Goal: Task Accomplishment & Management: Manage account settings

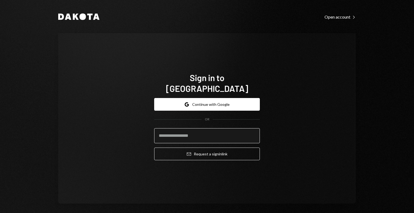
click at [170, 133] on input "email" at bounding box center [207, 135] width 106 height 15
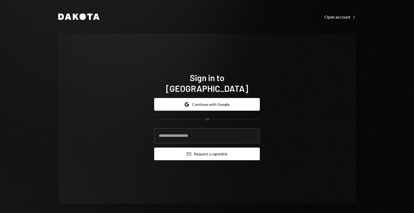
type input "**********"
click at [187, 148] on button "Email Request a sign in link" at bounding box center [207, 154] width 106 height 13
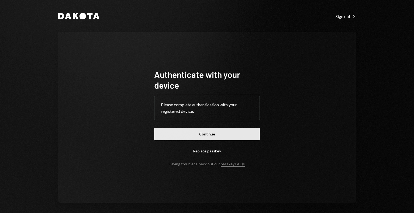
click at [166, 130] on button "Continue" at bounding box center [207, 134] width 106 height 13
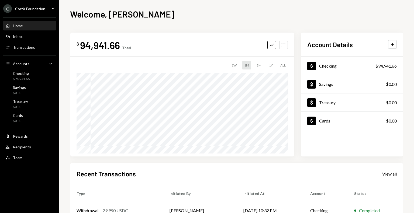
click at [22, 6] on div "CortX Foundation" at bounding box center [30, 8] width 30 height 5
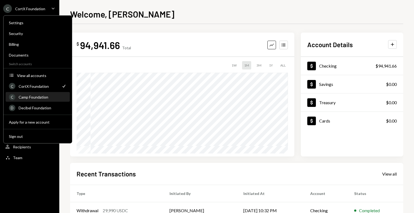
click at [36, 97] on div "Camp Foundation" at bounding box center [43, 97] width 48 height 5
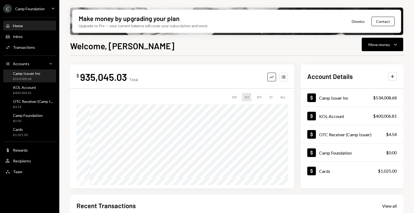
click at [32, 74] on div "Camp Issuer Inc" at bounding box center [27, 73] width 28 height 5
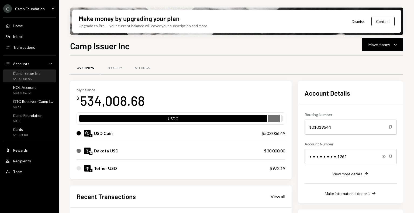
click at [29, 75] on div "Camp Issuer Inc" at bounding box center [27, 73] width 28 height 5
click at [40, 91] on div "KOL Account $400,006.81" at bounding box center [29, 90] width 49 height 10
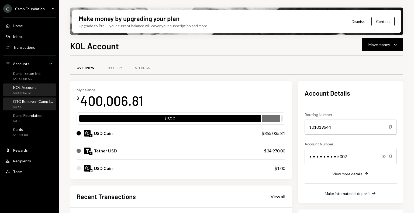
click at [30, 106] on div "$4.54" at bounding box center [33, 107] width 40 height 5
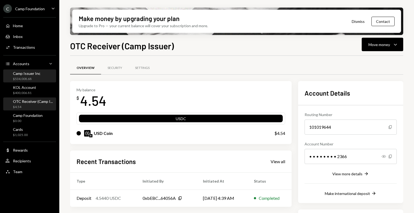
click at [36, 76] on div "Camp Issuer Inc $534,008.68" at bounding box center [27, 76] width 28 height 10
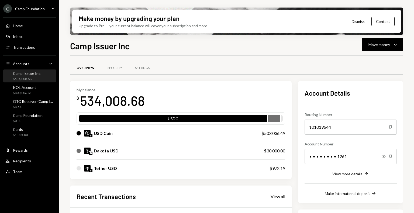
click at [345, 174] on div "View more details" at bounding box center [347, 174] width 30 height 5
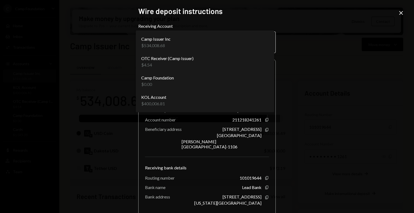
click at [261, 40] on body "C Camp Foundation Caret Down Home Home Inbox Inbox Activities Transactions Acco…" at bounding box center [207, 106] width 414 height 213
click at [235, 45] on body "C Camp Foundation Caret Down Home Home Inbox Inbox Activities Transactions Acco…" at bounding box center [207, 106] width 414 height 213
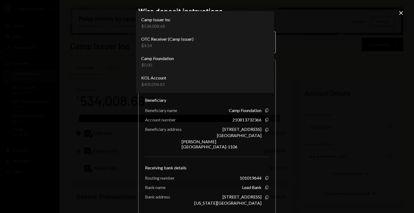
click at [236, 44] on body "C Camp Foundation Caret Down Home Home Inbox Inbox Activities Transactions Acco…" at bounding box center [207, 106] width 414 height 213
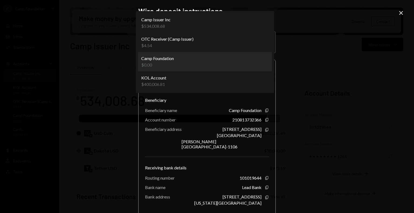
select select "**********"
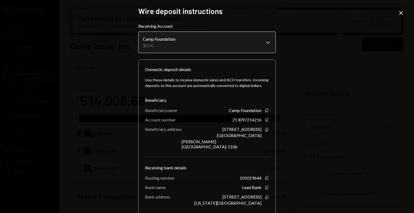
click at [189, 43] on body "C Camp Foundation Caret Down Home Home Inbox Inbox Activities Transactions Acco…" at bounding box center [207, 106] width 414 height 213
click at [184, 42] on body "C Camp Foundation Caret Down Home Home Inbox Inbox Activities Transactions Acco…" at bounding box center [207, 106] width 414 height 213
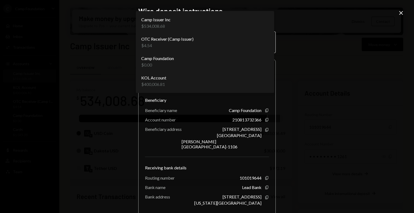
click at [186, 51] on body "C Camp Foundation Caret Down Home Home Inbox Inbox Activities Transactions Acco…" at bounding box center [207, 106] width 414 height 213
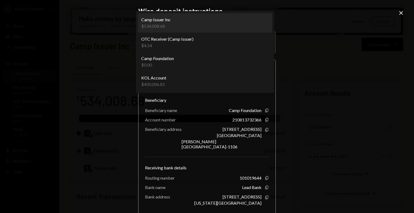
select select "**********"
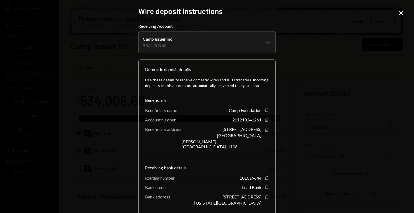
click at [348, 57] on div "**********" at bounding box center [207, 106] width 414 height 213
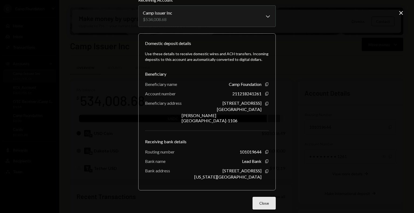
click at [269, 197] on button "Close" at bounding box center [264, 203] width 23 height 13
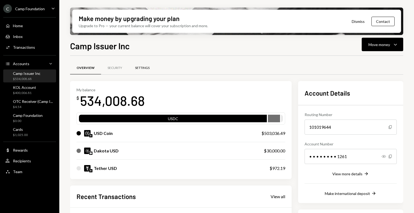
click at [138, 71] on div "Settings" at bounding box center [143, 68] width 28 height 13
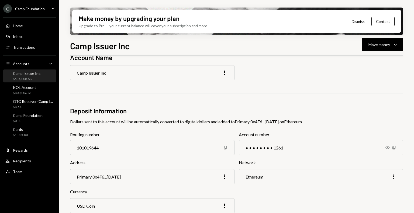
scroll to position [29, 0]
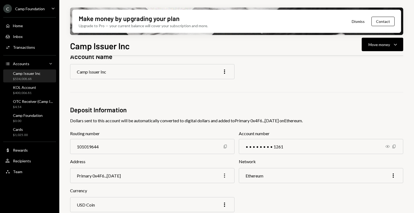
click at [223, 174] on icon "More" at bounding box center [224, 176] width 6 height 6
click at [22, 114] on div "Camp Foundation" at bounding box center [28, 115] width 30 height 5
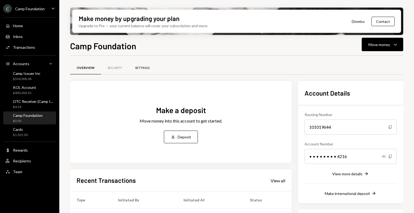
click at [145, 69] on div "Settings" at bounding box center [142, 68] width 15 height 5
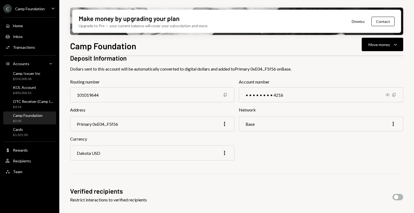
scroll to position [84, 0]
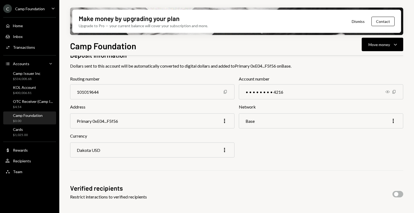
click at [116, 120] on div "Primary 0xE04...F5f56" at bounding box center [97, 121] width 41 height 5
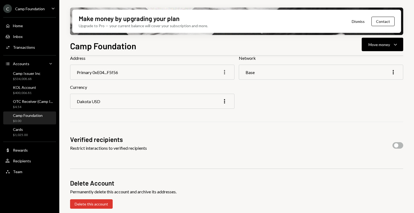
click at [225, 74] on icon "More" at bounding box center [224, 72] width 6 height 6
click at [220, 85] on div "Edit" at bounding box center [212, 83] width 27 height 9
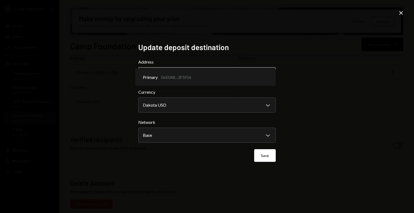
click at [262, 72] on body "C Camp Foundation Caret Down Home Home Inbox Inbox Activities Transactions Acco…" at bounding box center [207, 106] width 414 height 213
click at [302, 82] on div "**********" at bounding box center [207, 106] width 414 height 213
click at [402, 12] on icon at bounding box center [401, 13] width 4 height 4
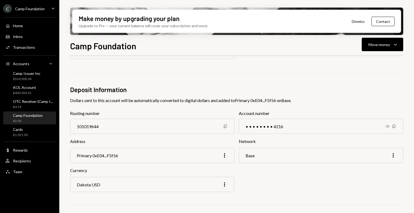
scroll to position [0, 0]
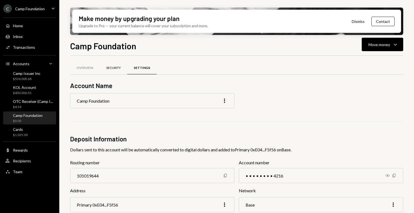
click at [102, 70] on div "Security" at bounding box center [114, 68] width 28 height 13
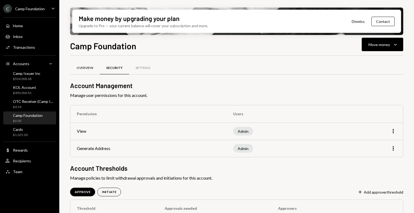
click at [91, 63] on div "Overview" at bounding box center [85, 68] width 30 height 13
